Goal: Task Accomplishment & Management: Manage account settings

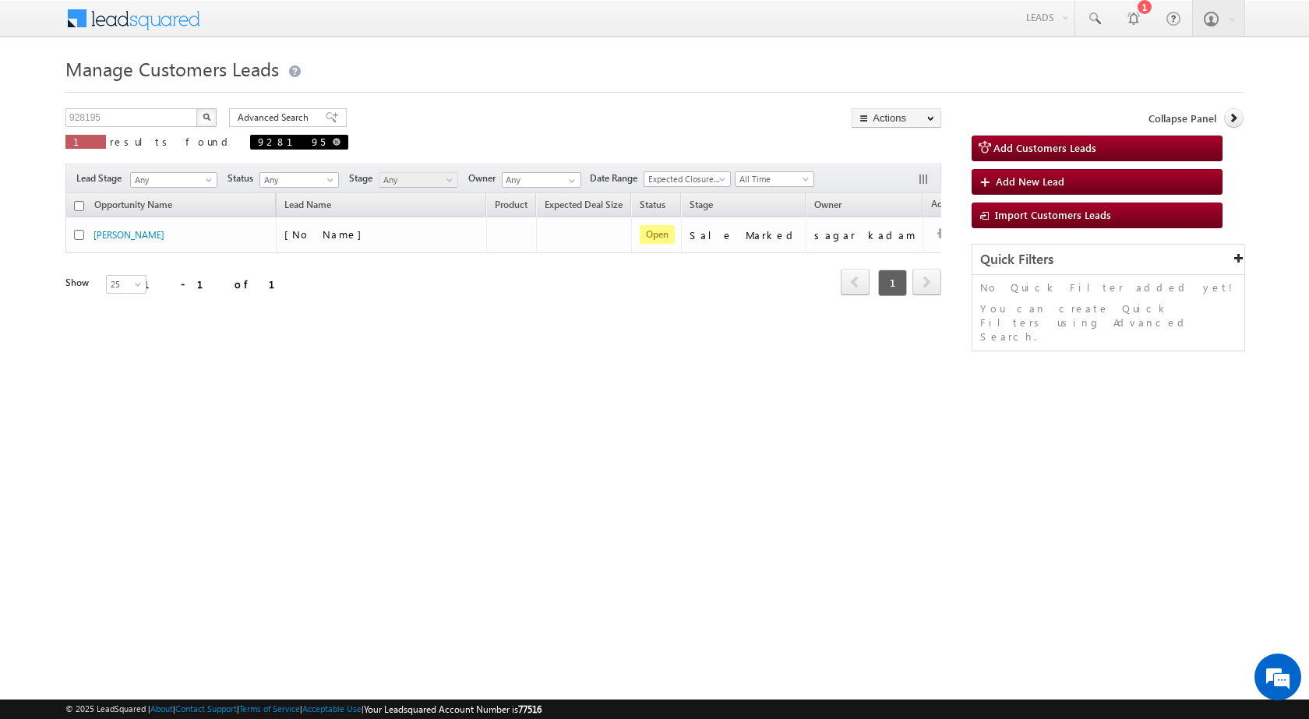
click at [333, 141] on span at bounding box center [337, 142] width 8 height 8
type input "Search Customers Leads"
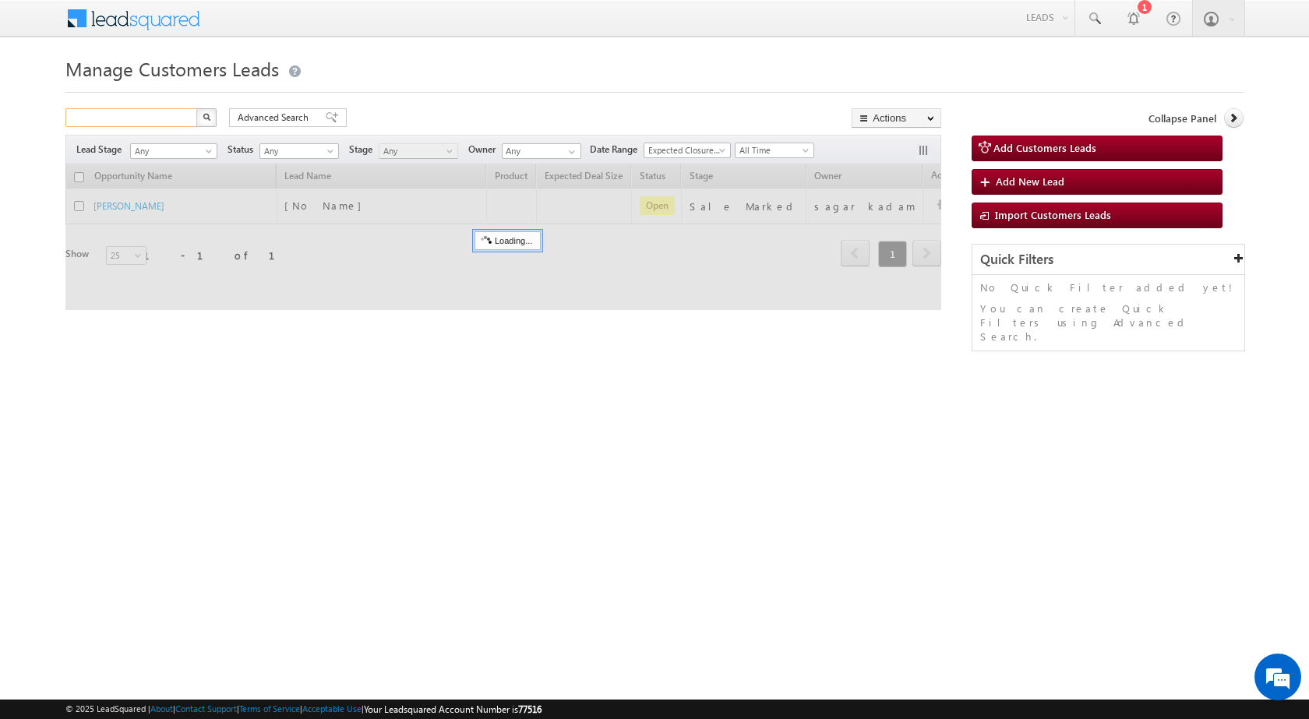
click at [174, 125] on input "text" at bounding box center [131, 117] width 133 height 19
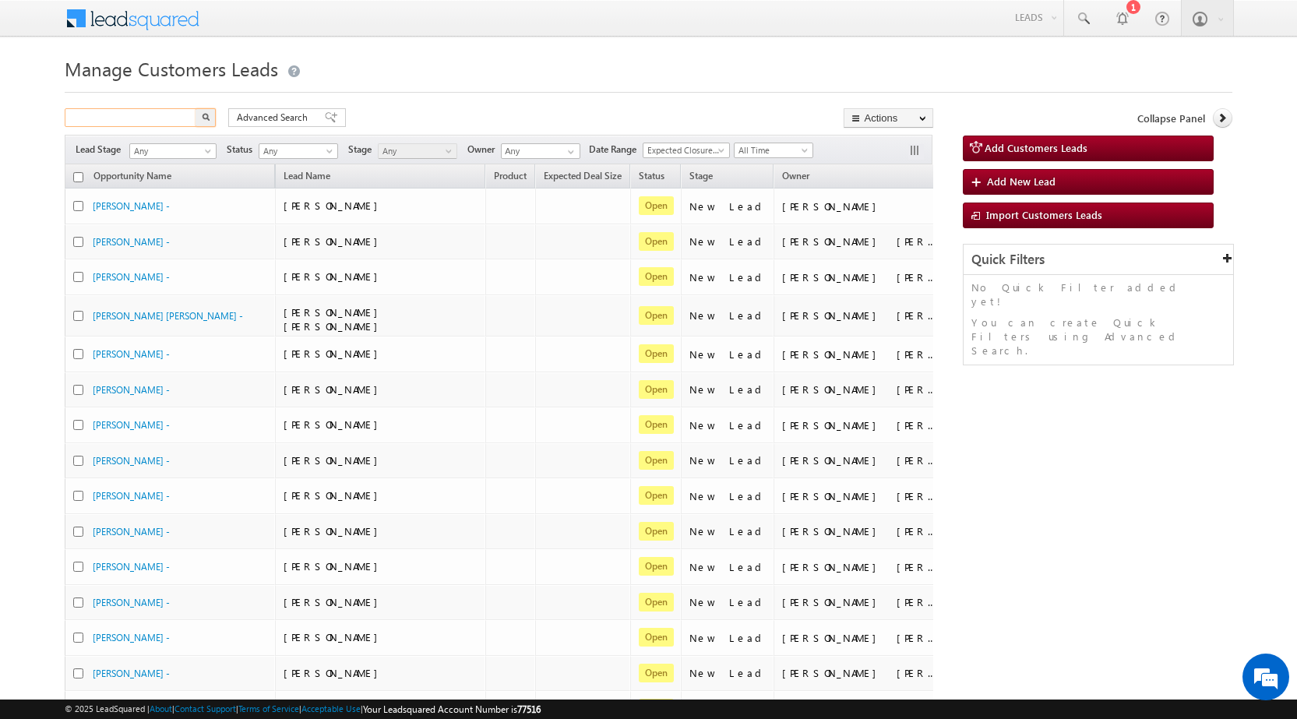
paste input "928709"
type input "928709"
click at [207, 116] on img "button" at bounding box center [206, 117] width 8 height 8
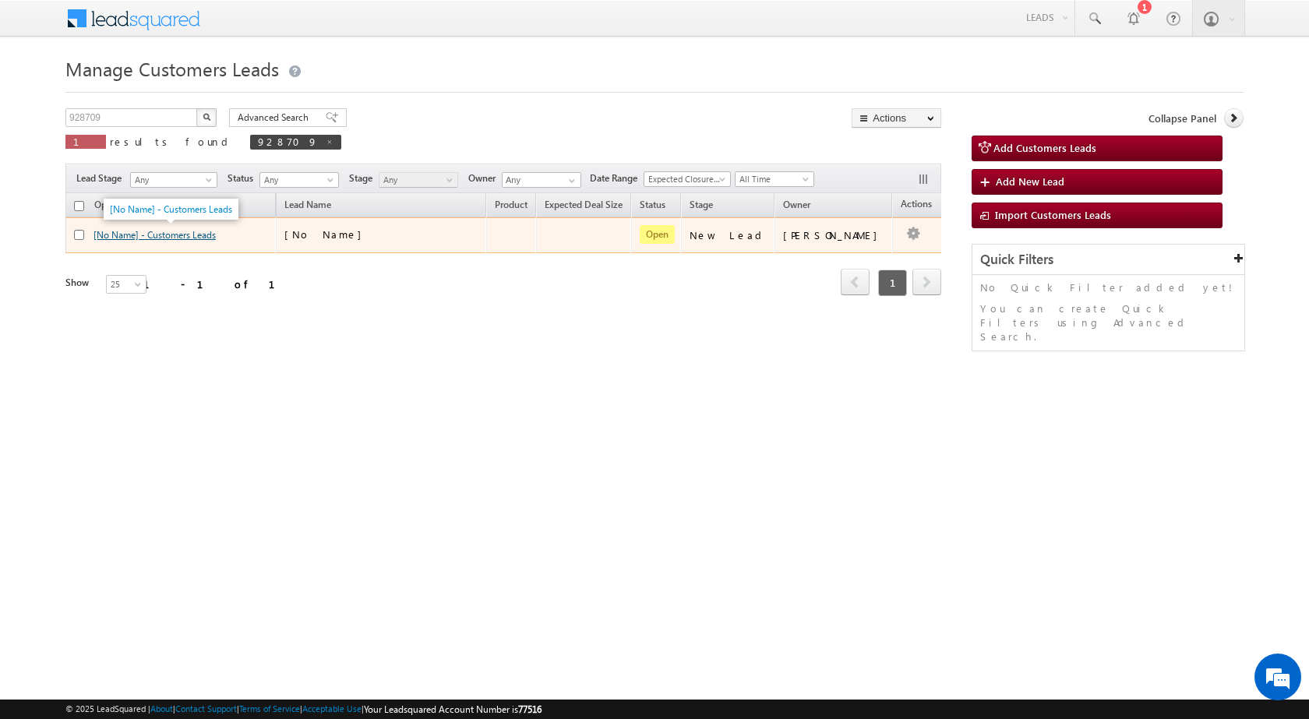
click at [100, 234] on link "[No Name] - Customers Leads" at bounding box center [154, 235] width 122 height 12
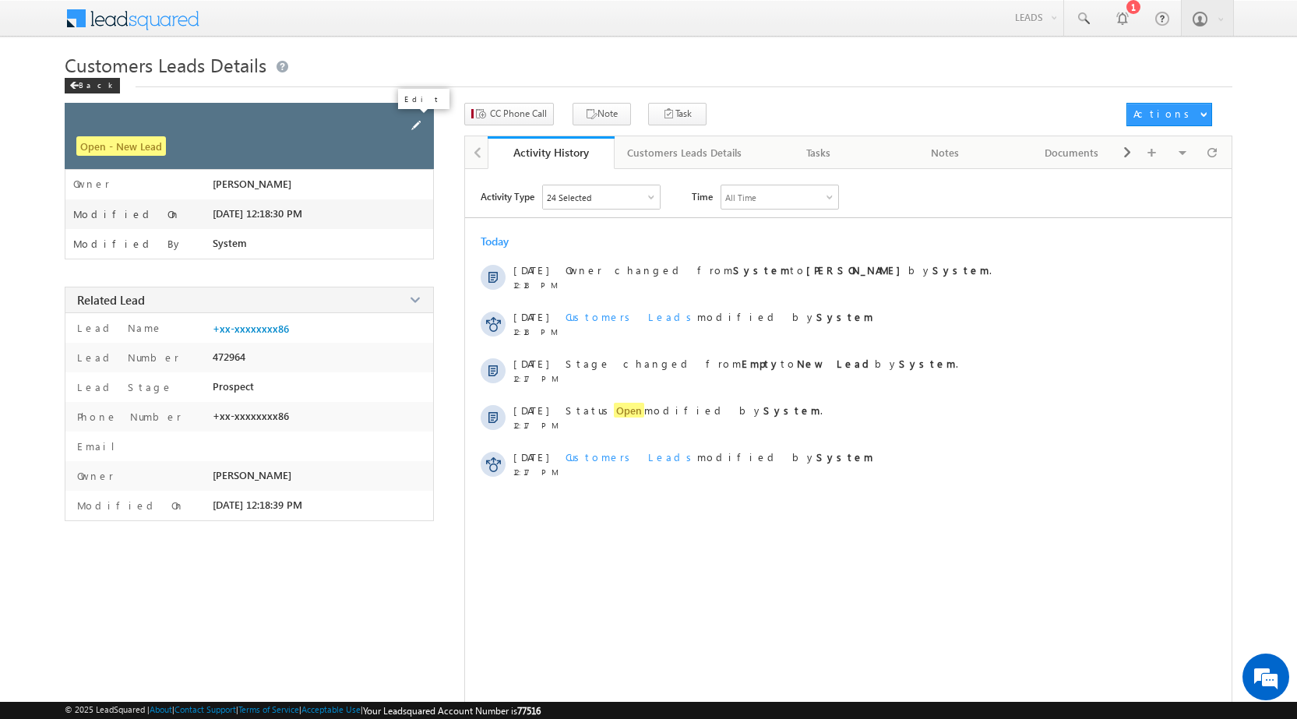
click at [412, 125] on span at bounding box center [415, 125] width 17 height 17
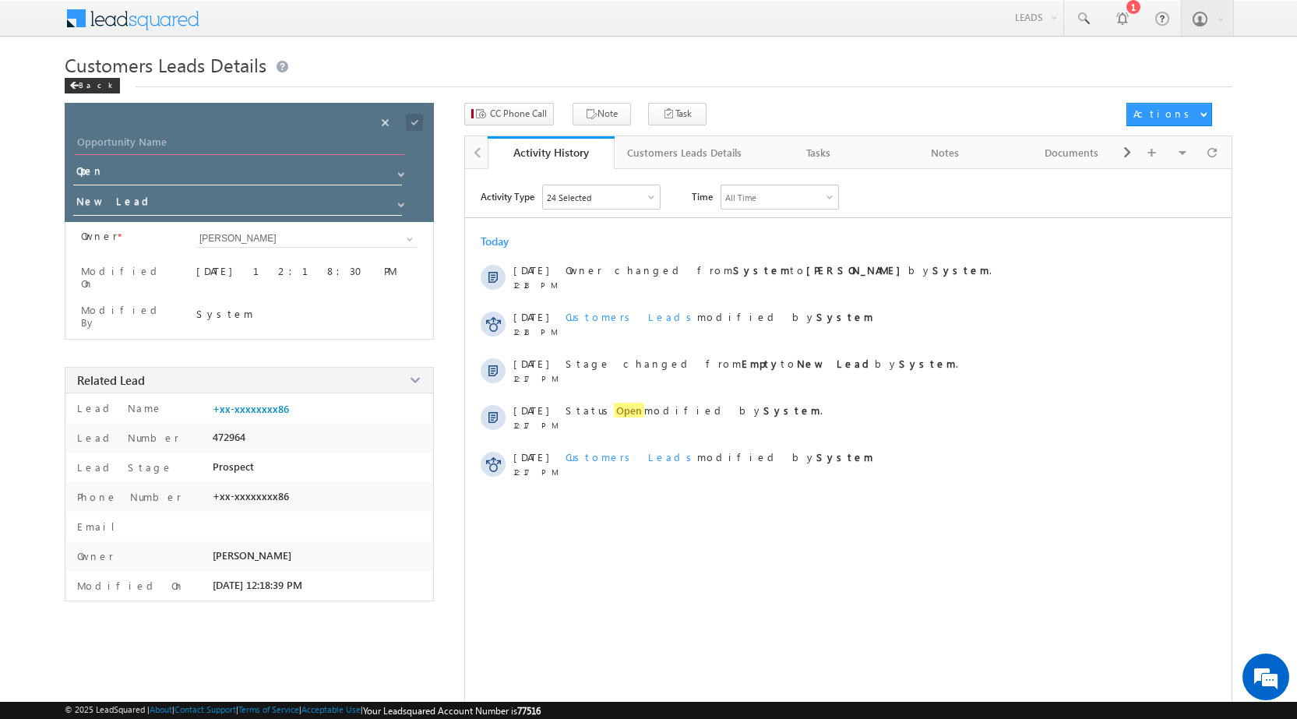
click at [133, 146] on input "Opportunity Name" at bounding box center [239, 144] width 331 height 22
paste input "[PERSON_NAME]"
type input "[PERSON_NAME]"
click at [125, 202] on input "New Lead" at bounding box center [238, 204] width 330 height 25
click at [132, 225] on link "Sales Marked" at bounding box center [238, 226] width 330 height 18
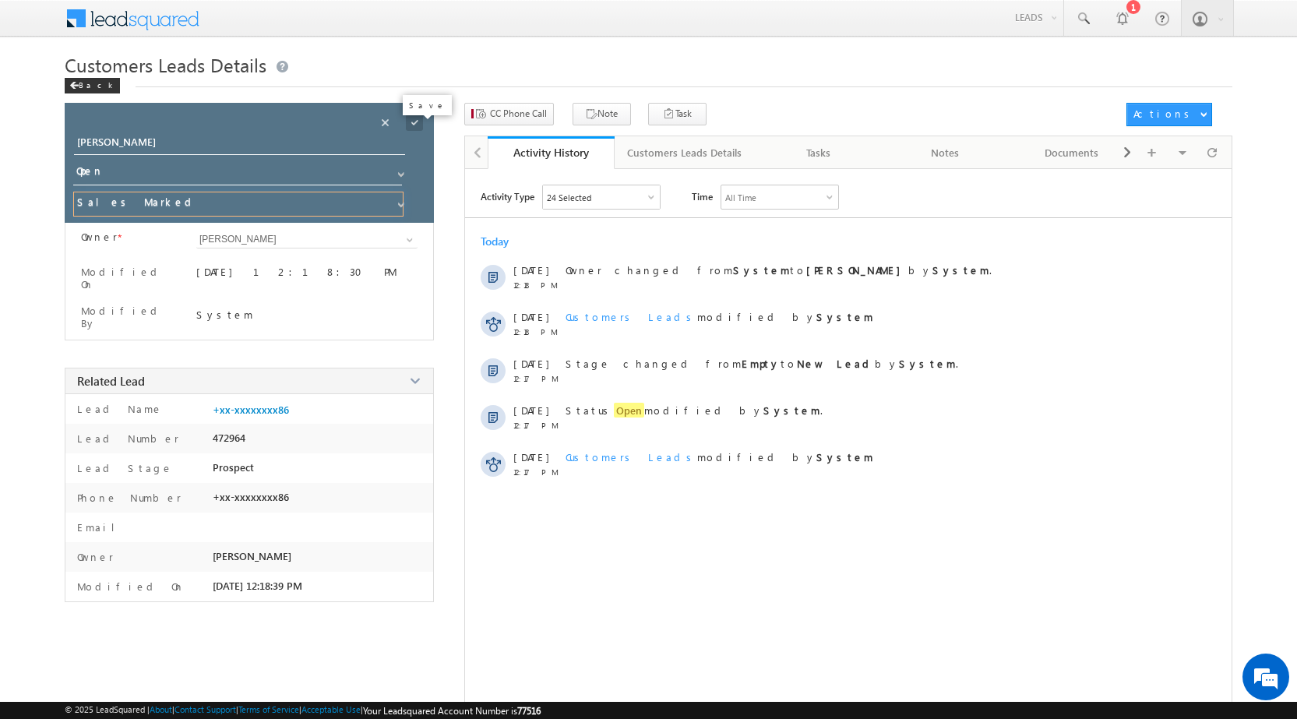
type input "Sales Marked"
click at [410, 122] on span at bounding box center [414, 122] width 17 height 17
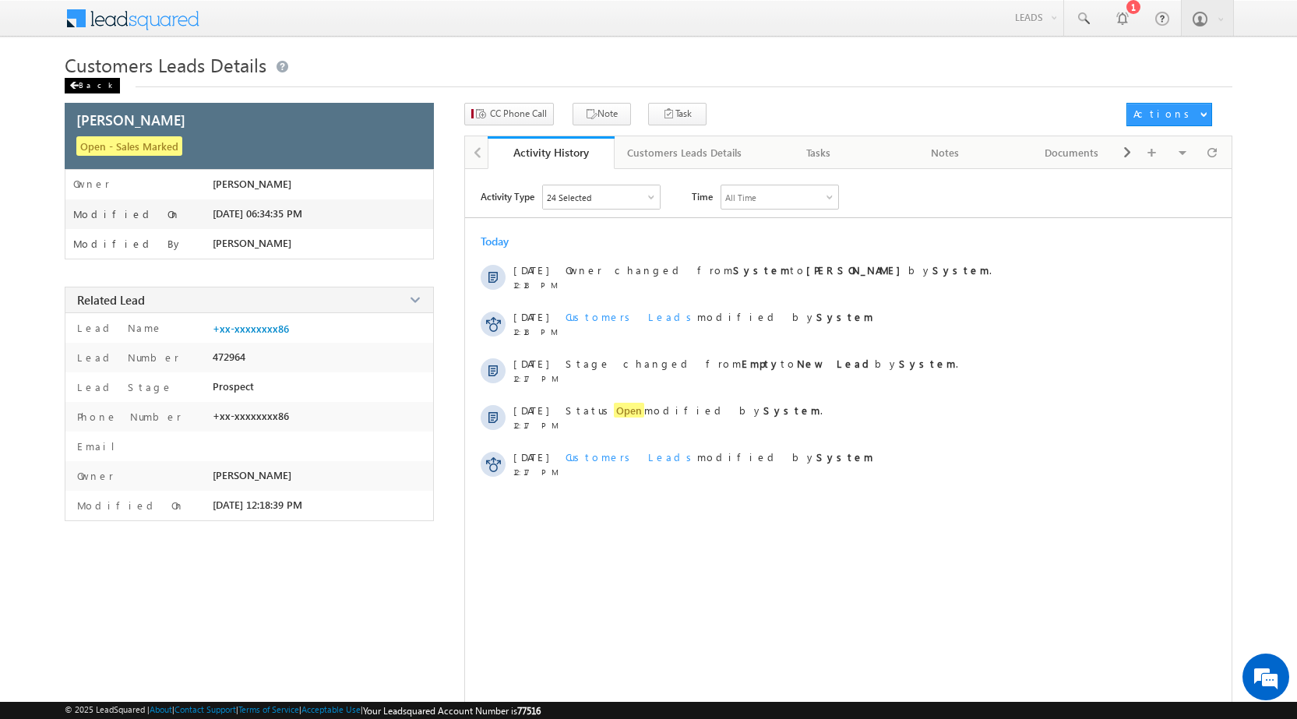
click at [80, 86] on div "Back" at bounding box center [92, 86] width 55 height 16
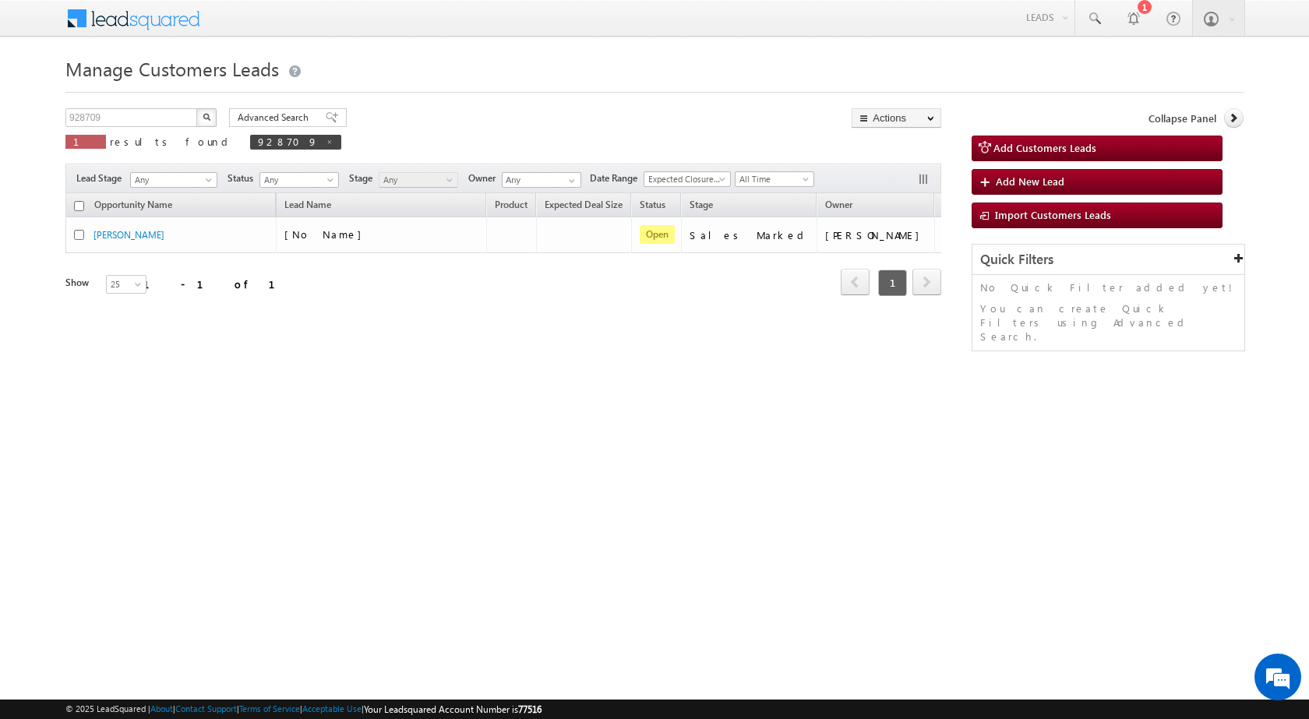
click at [487, 263] on div "Refresh first prev 1 next last 1 - 1 of 1" at bounding box center [503, 275] width 876 height 45
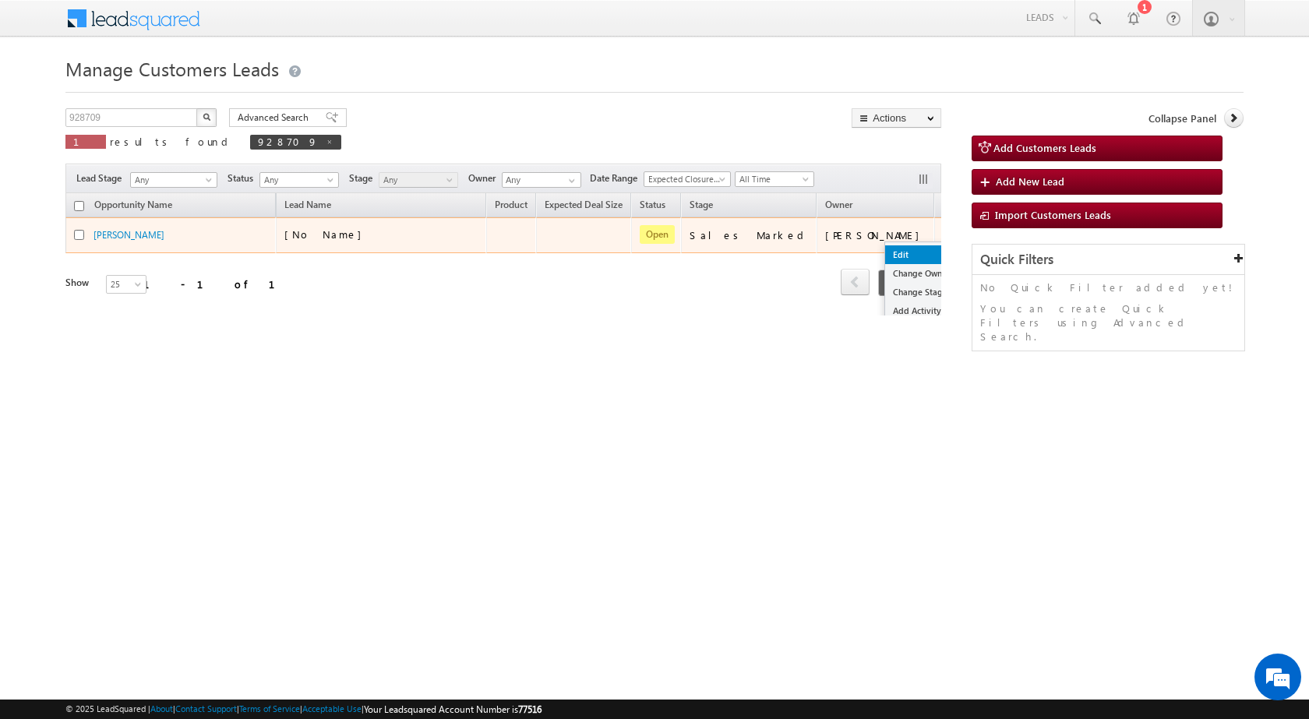
click at [885, 253] on link "Edit" at bounding box center [924, 254] width 78 height 19
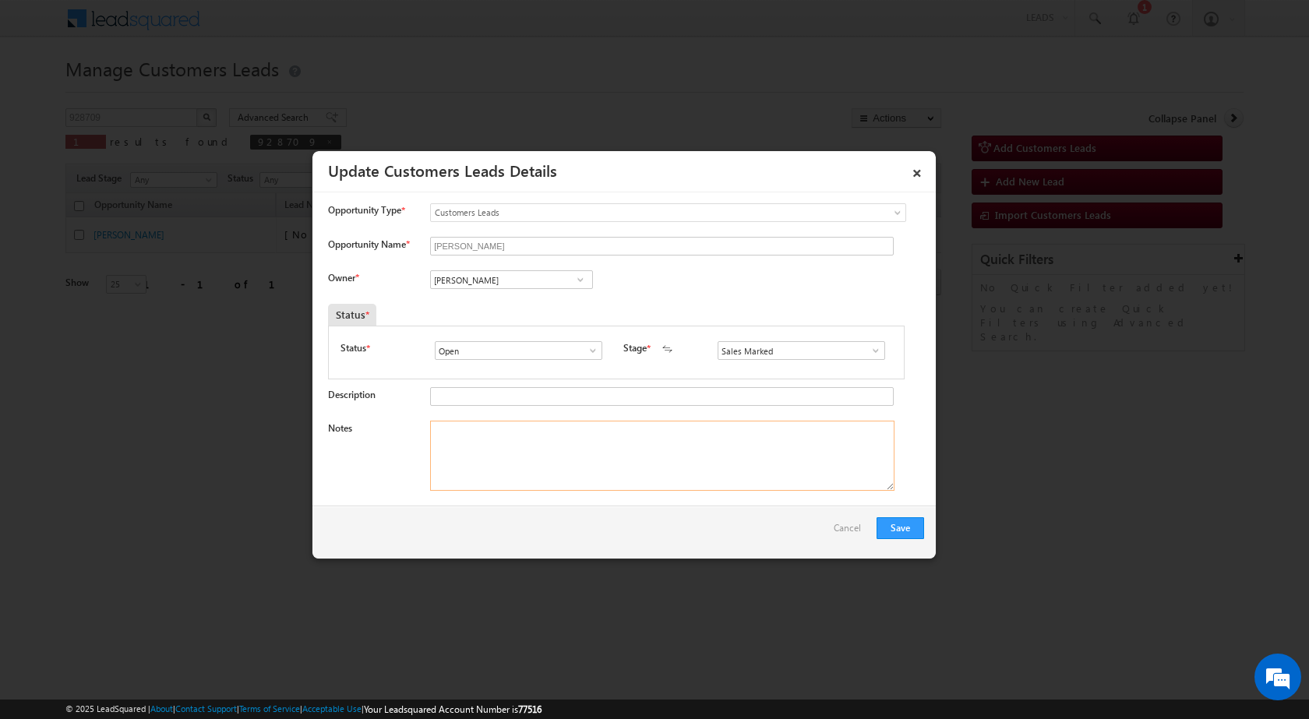
click at [527, 455] on textarea "Notes" at bounding box center [662, 456] width 464 height 70
paste textarea "Mobile no - 7081465786 / Name - MOHHAMAD SALEEM / Lv - 40Lac / Purchase flat / …"
type textarea "Mobile no - 7081465786 / Name - MOHHAMAD SALEEM / Lv - 40Lac / Purchase flat / …"
click at [499, 280] on input "[PERSON_NAME]" at bounding box center [511, 279] width 163 height 19
paste input "dilshad.khan2@sgrlimited.in"
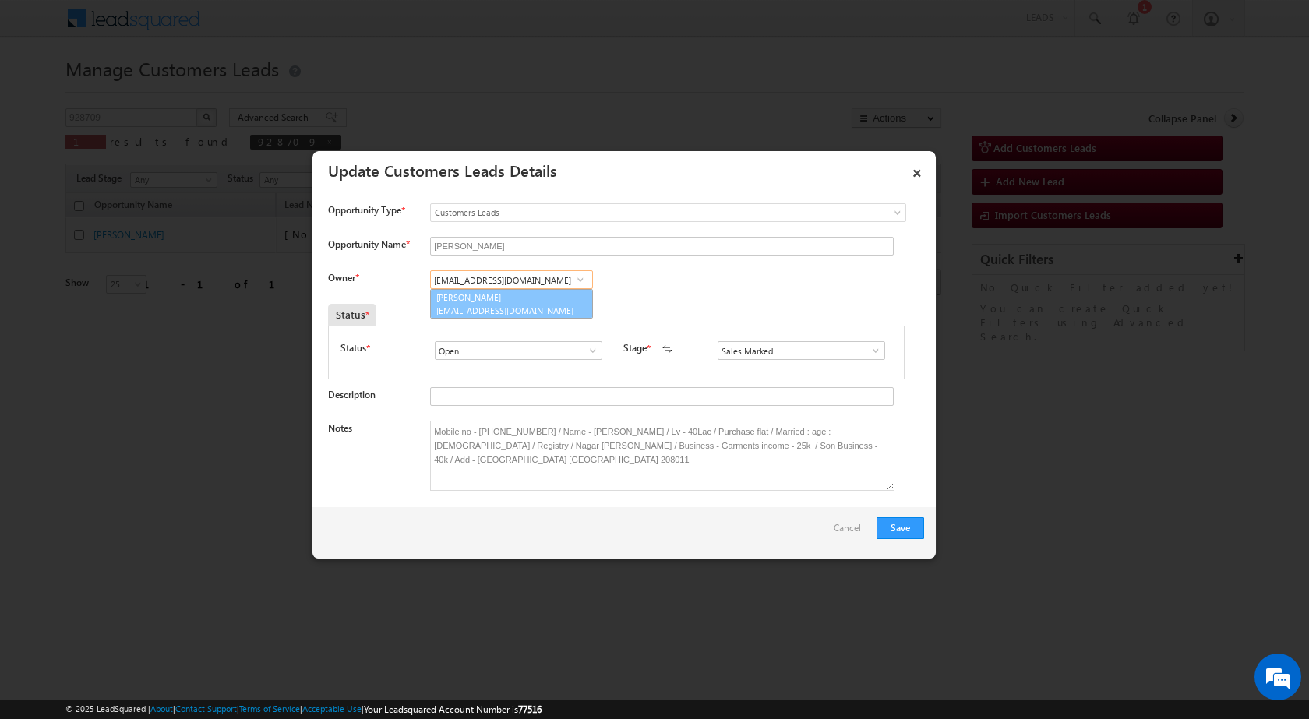
click at [502, 301] on link "Dilshad Khan dilshad.khan2@sgrlimited.in" at bounding box center [511, 304] width 163 height 30
type input "Dilshad Khan"
click at [896, 533] on button "Save" at bounding box center [900, 528] width 48 height 22
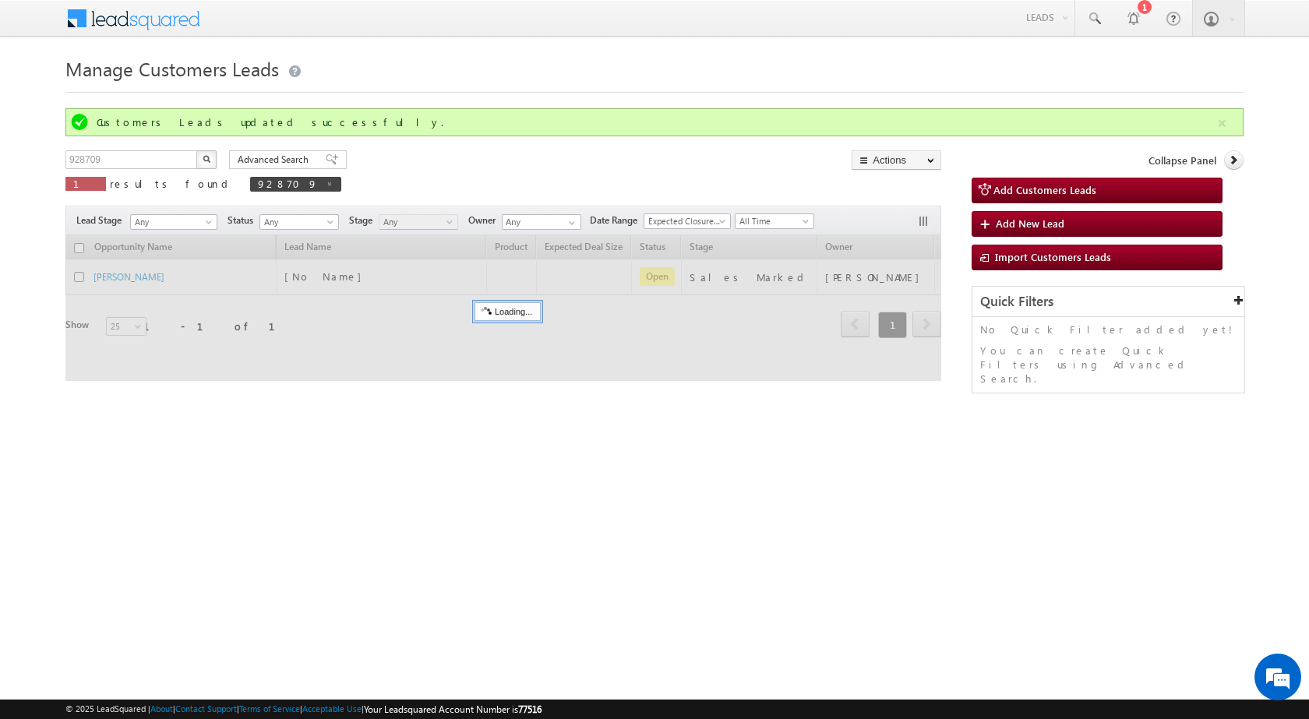
drag, startPoint x: 481, startPoint y: 509, endPoint x: 419, endPoint y: 160, distance: 354.4
click at [480, 481] on html "Menu Surbhi Dhadve sitar a5@ks erve." at bounding box center [654, 240] width 1309 height 481
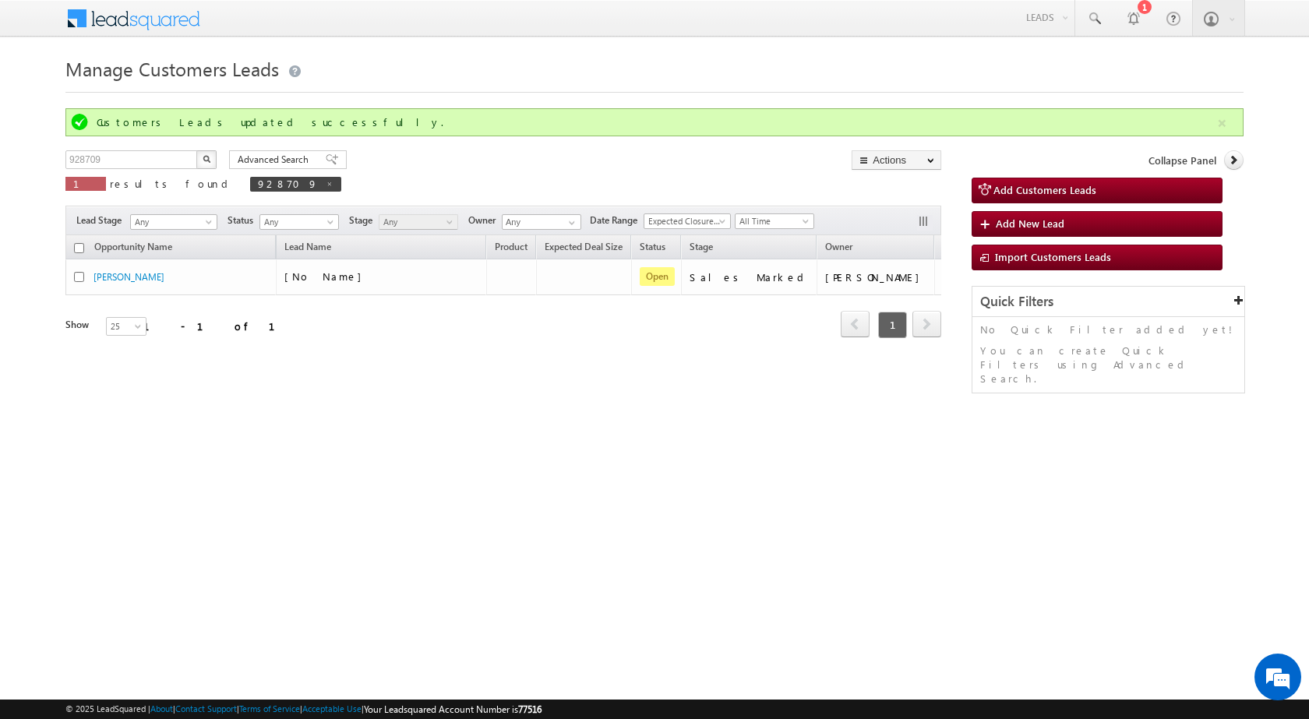
click at [529, 411] on div "Manage Customers Leads Customers Leads updated successfully. 928709 X 1 results…" at bounding box center [654, 246] width 1178 height 389
